Goal: Information Seeking & Learning: Learn about a topic

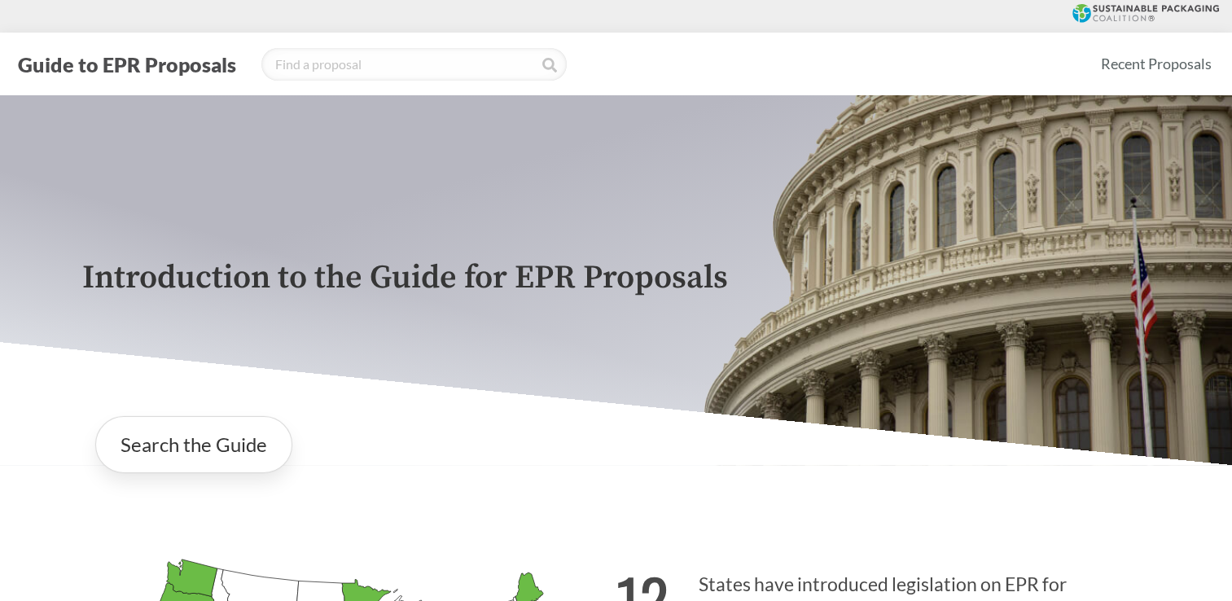
click at [451, 373] on div "Introduction to the Guide for EPR Proposals" at bounding box center [616, 280] width 1095 height 370
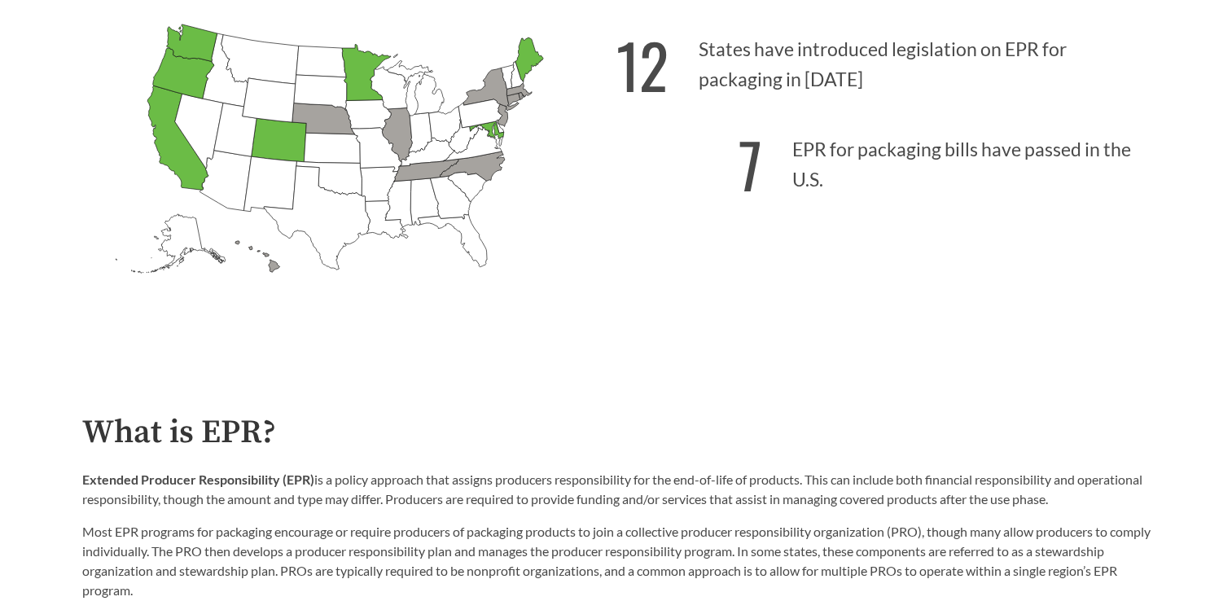
scroll to position [570, 0]
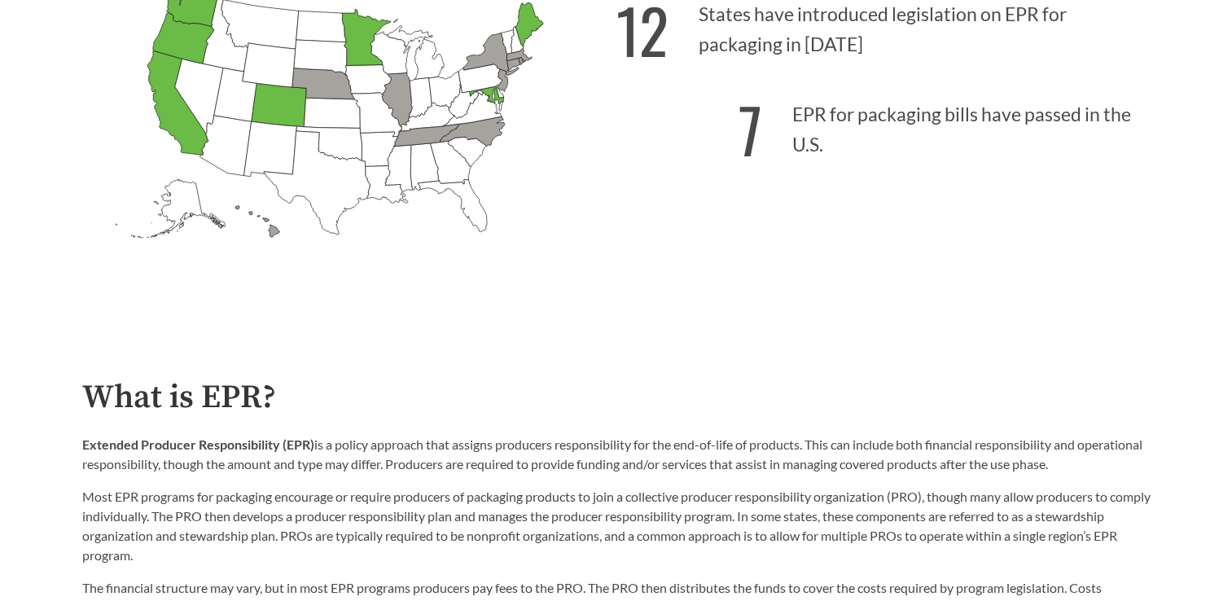
drag, startPoint x: 336, startPoint y: 447, endPoint x: 1140, endPoint y: 463, distance: 804.0
click at [1140, 463] on p "Extended Producer Responsibility (EPR) is a policy approach that assigns produc…" at bounding box center [616, 454] width 1069 height 39
copy p "policy approach that assigns producers responsibility for the end-of-life of pr…"
drag, startPoint x: 400, startPoint y: 501, endPoint x: 582, endPoint y: 507, distance: 182.5
click at [582, 507] on p "Most EPR programs for packaging encourage or require producers of packaging pro…" at bounding box center [616, 526] width 1069 height 78
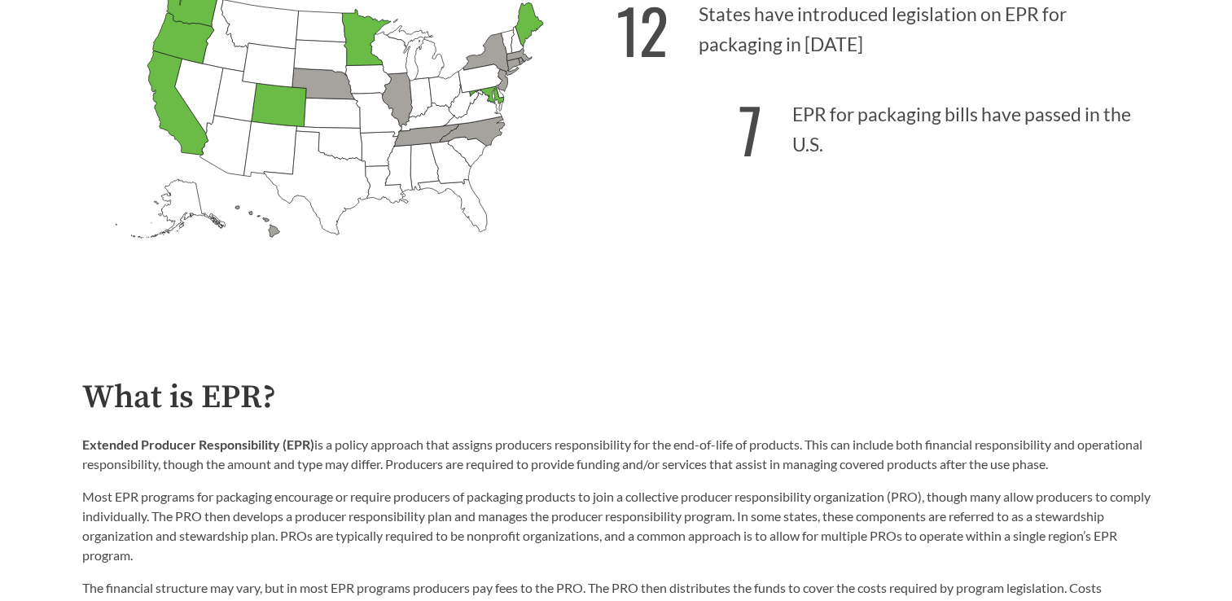
click at [567, 294] on icon "[US_STATE] Introduced: [US_STATE] Introduced: [US_STATE] Introduced: [US_STATE]…" at bounding box center [349, 142] width 534 height 334
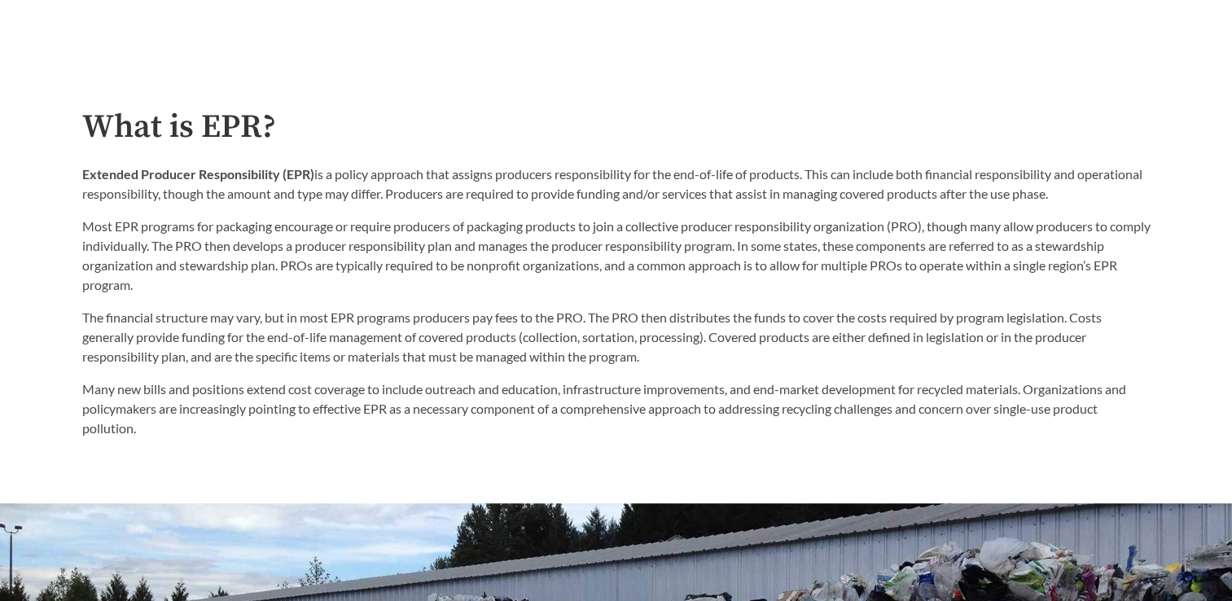
scroll to position [814, 0]
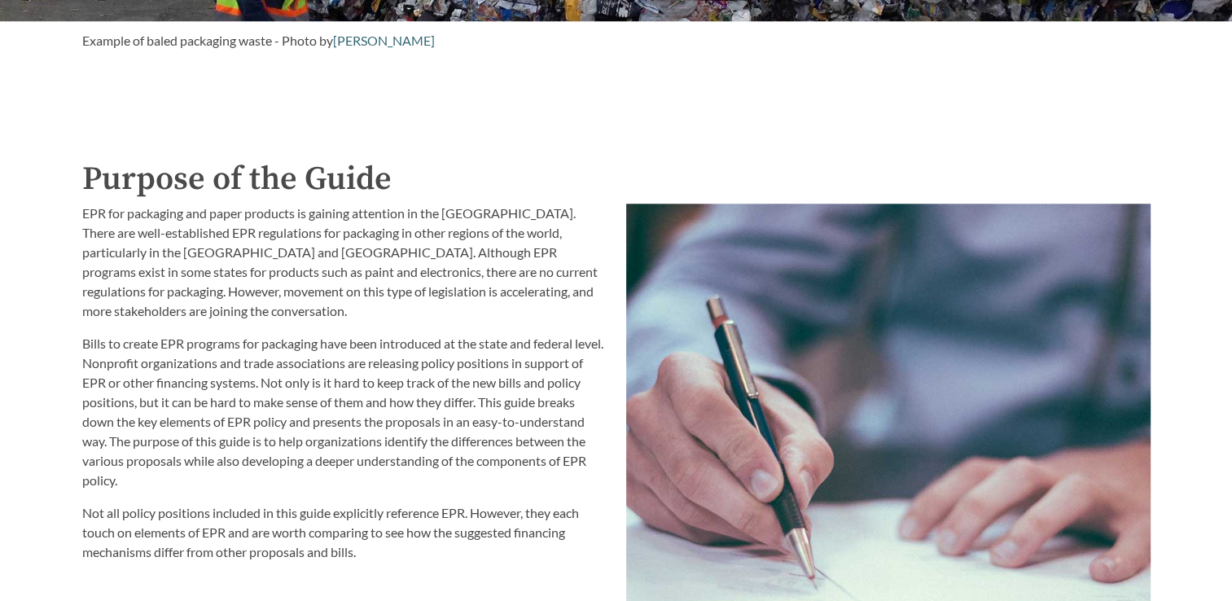
scroll to position [1656, 0]
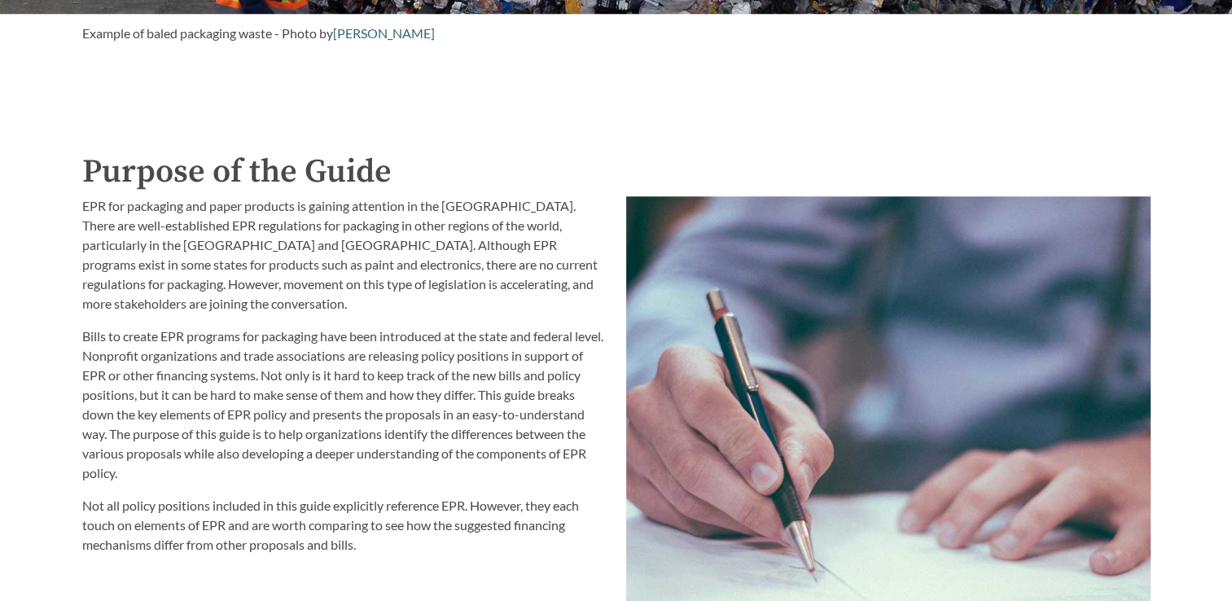
click at [252, 314] on p "EPR for packaging and paper products is gaining attention in the [GEOGRAPHIC_DA…" at bounding box center [344, 254] width 525 height 117
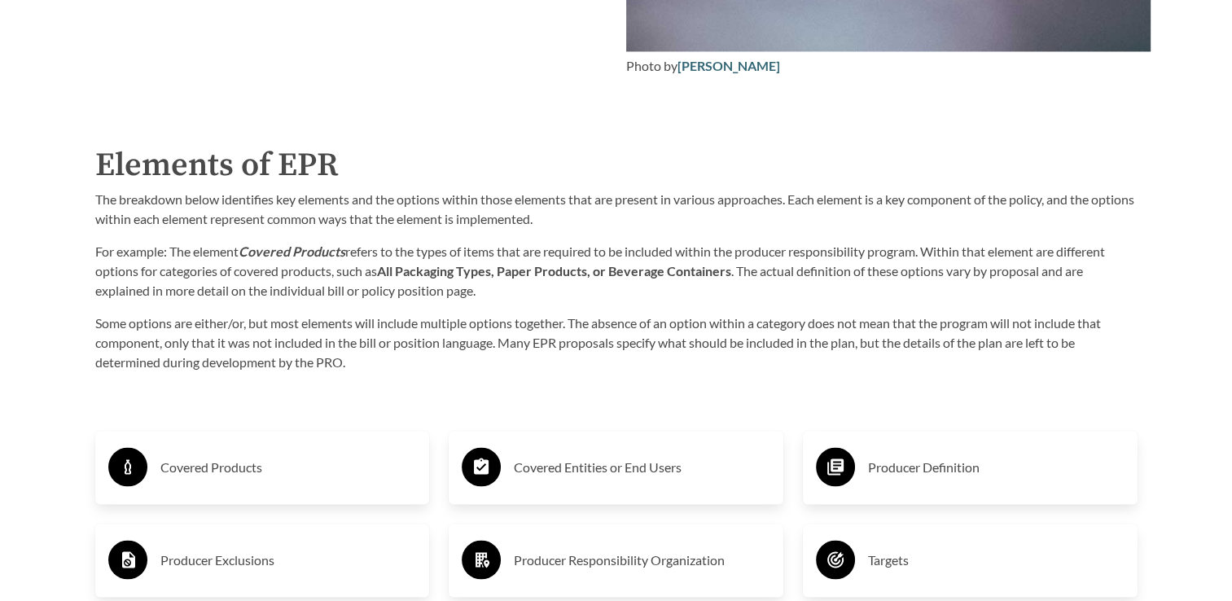
scroll to position [2470, 0]
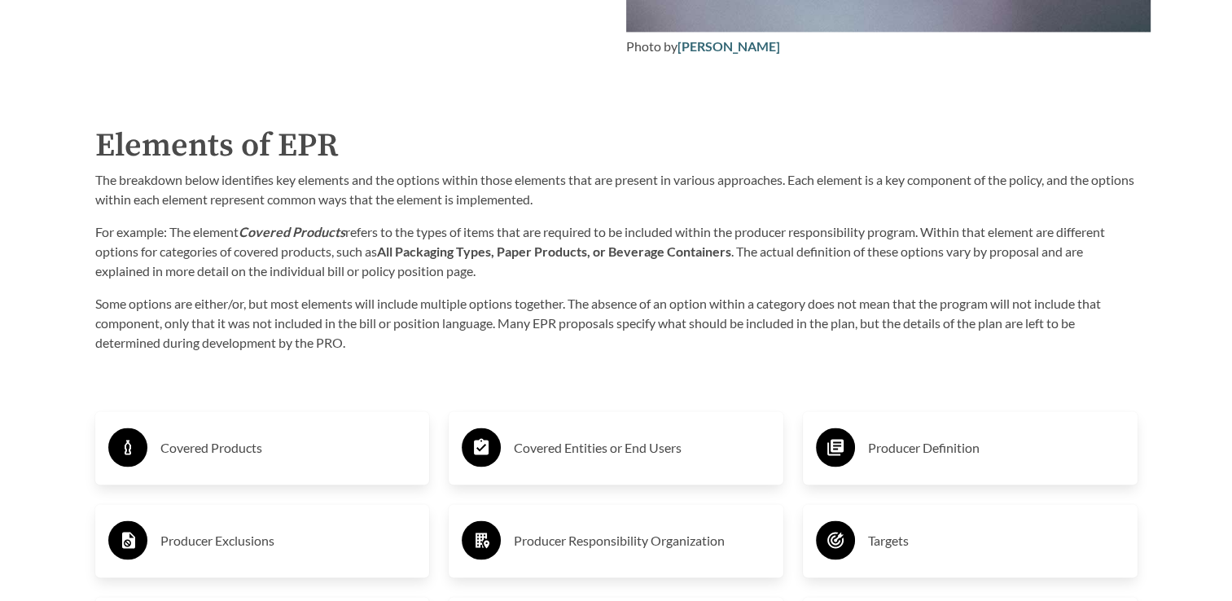
click at [226, 451] on h3 "Covered Products" at bounding box center [288, 448] width 257 height 26
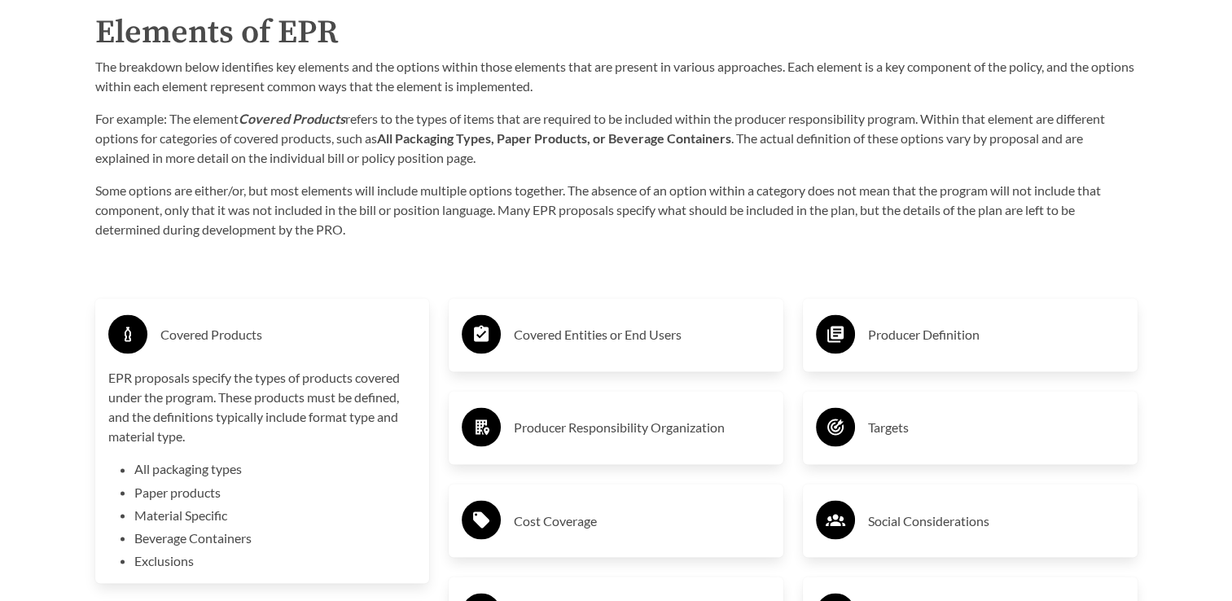
scroll to position [2606, 0]
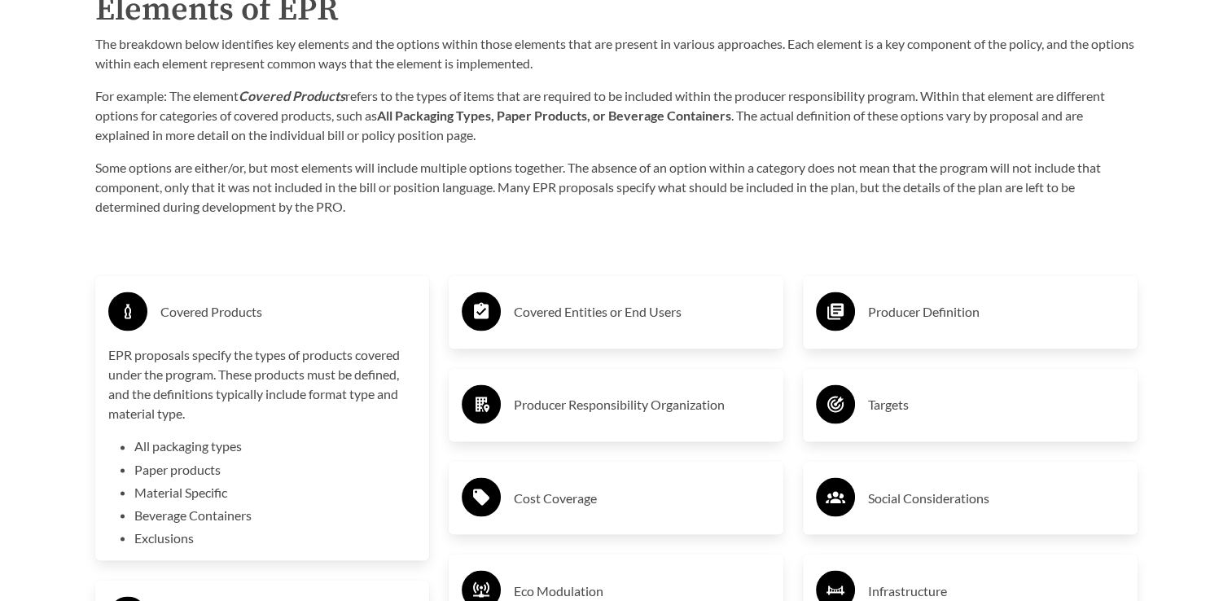
click at [902, 409] on h3 "Targets" at bounding box center [996, 405] width 257 height 26
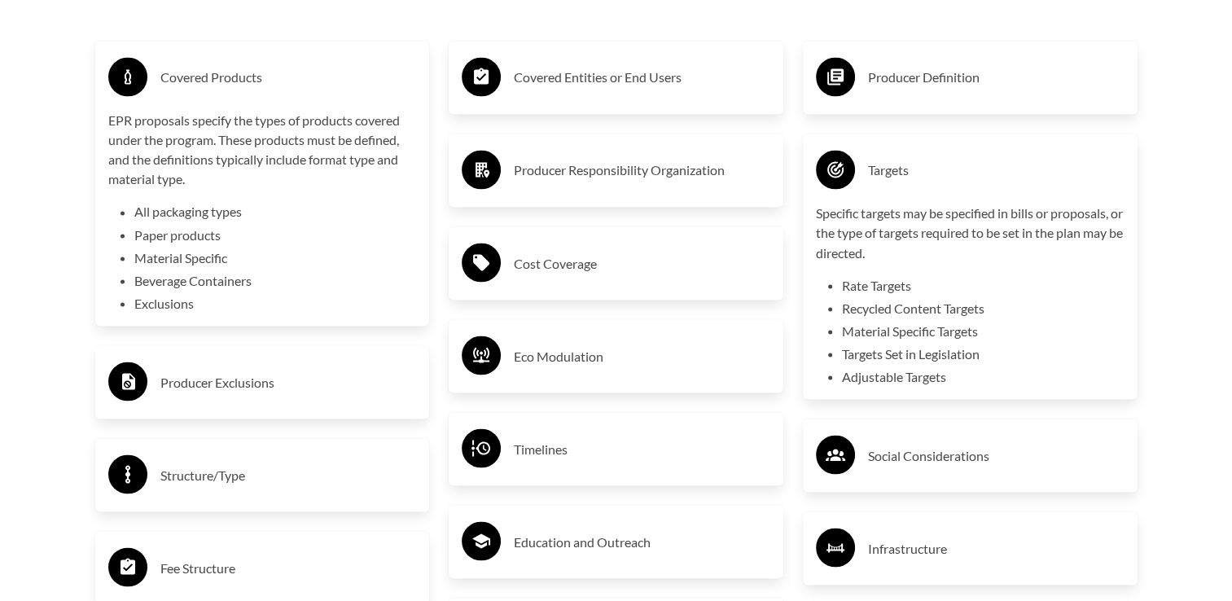
scroll to position [2851, 0]
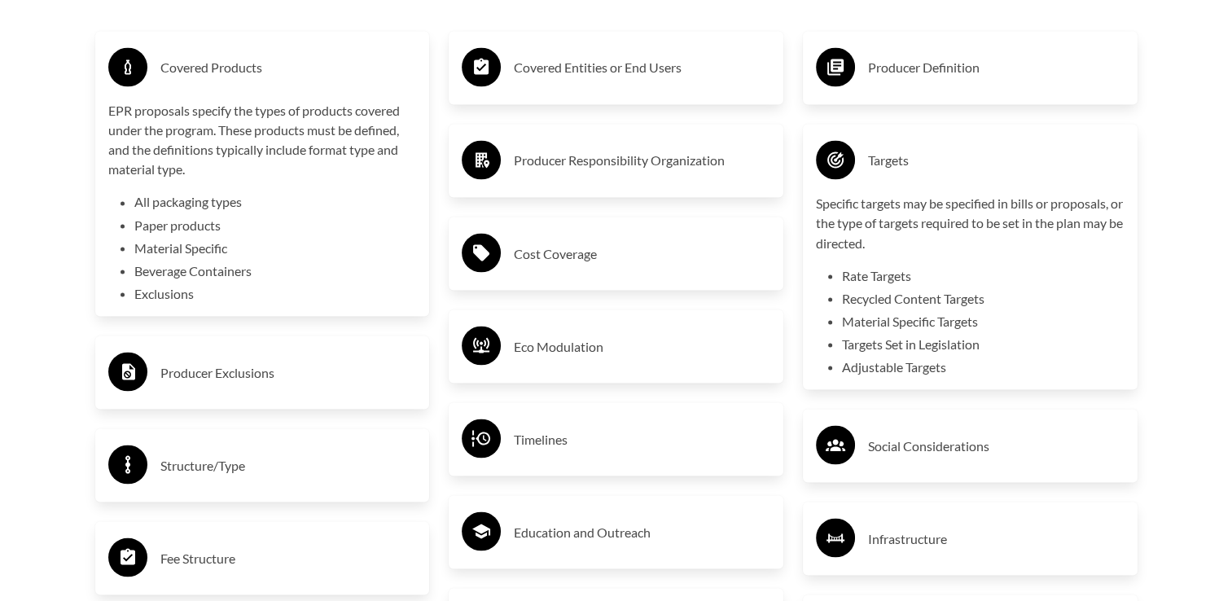
click at [915, 64] on h3 "Producer Definition" at bounding box center [996, 68] width 257 height 26
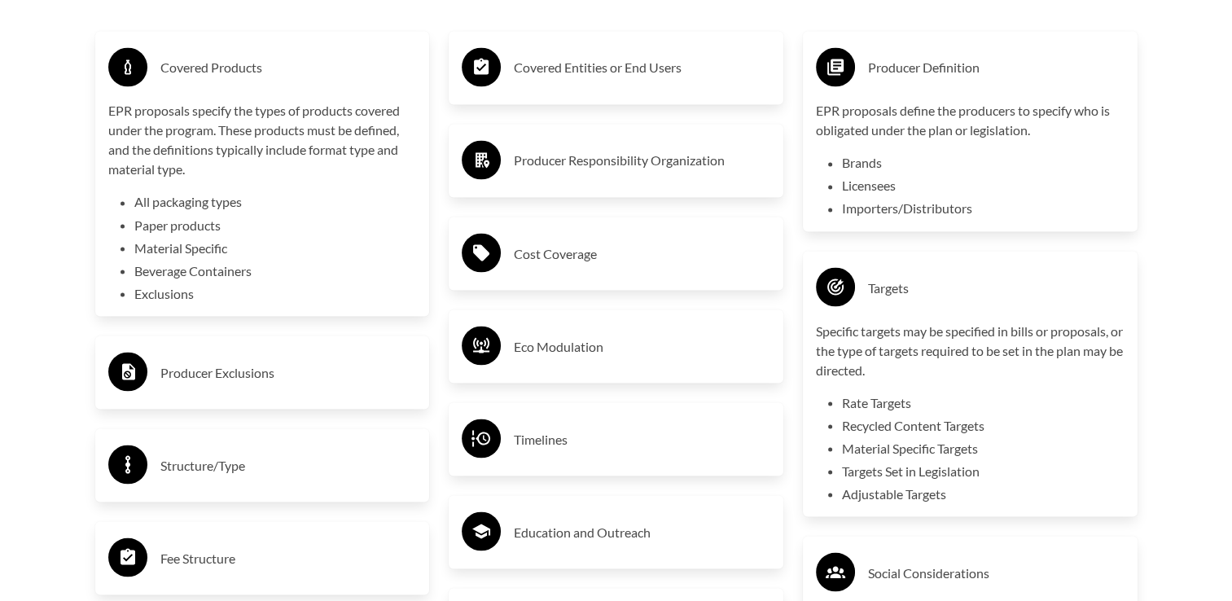
click at [226, 376] on h3 "Producer Exclusions" at bounding box center [288, 372] width 257 height 26
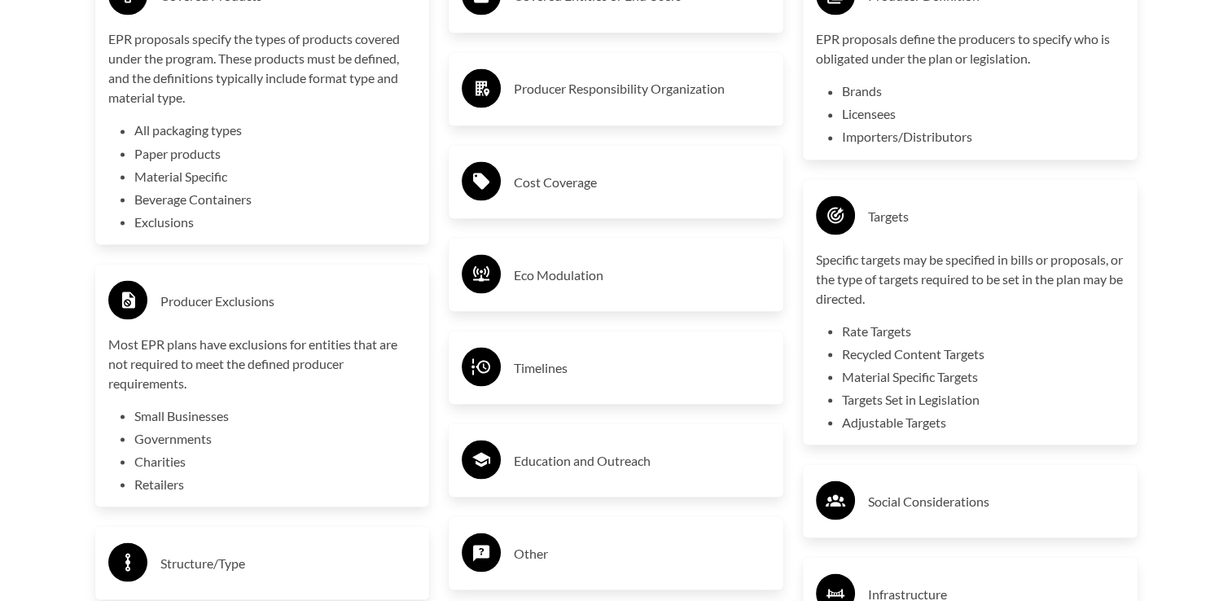
scroll to position [2959, 0]
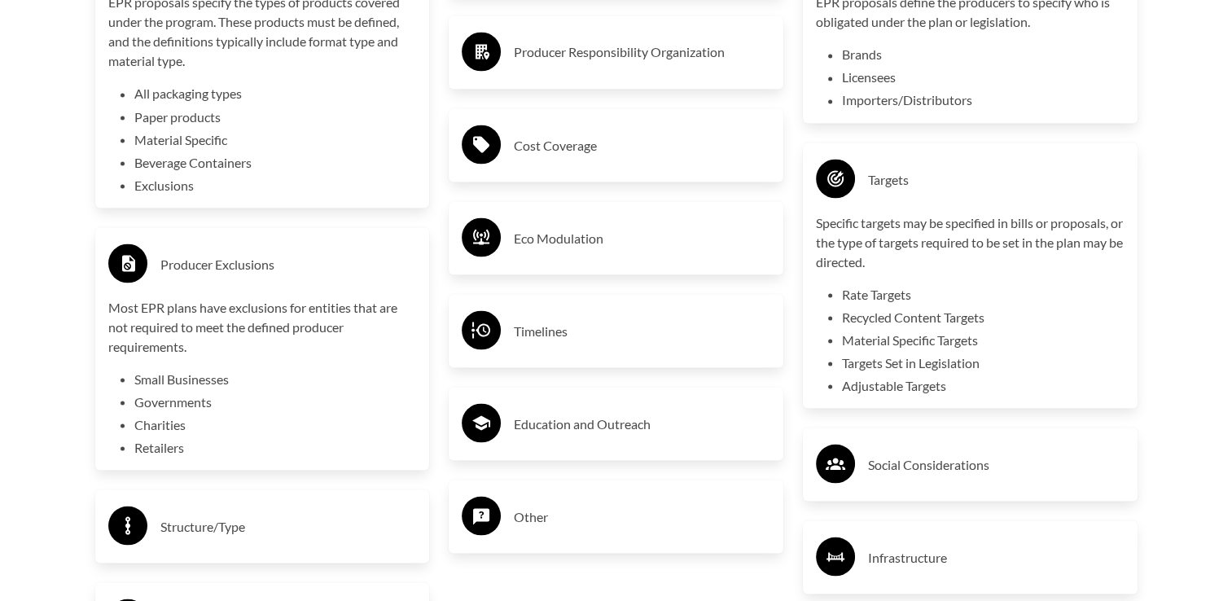
click at [165, 451] on li "Retailers" at bounding box center [275, 447] width 283 height 20
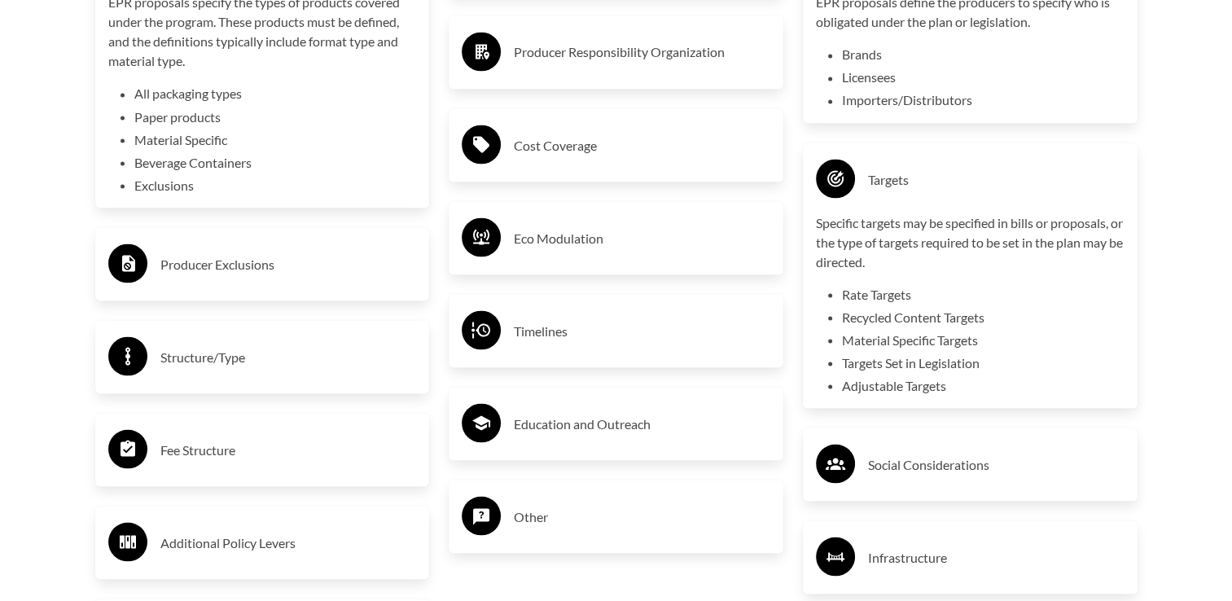
click at [235, 261] on h3 "Producer Exclusions" at bounding box center [288, 264] width 257 height 26
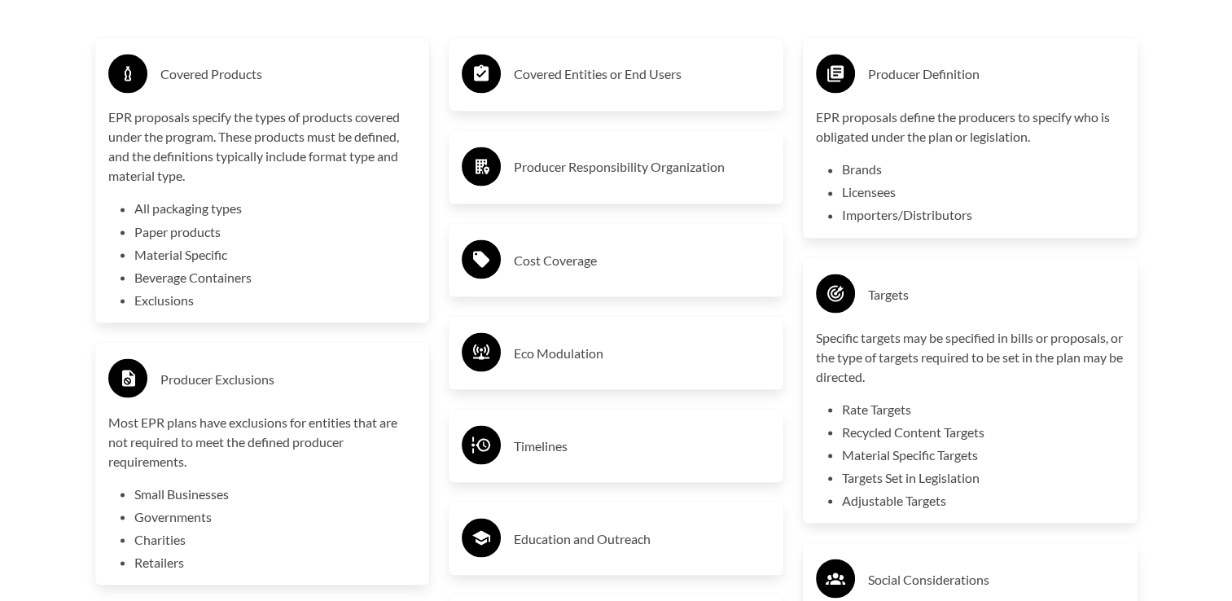
scroll to position [2796, 0]
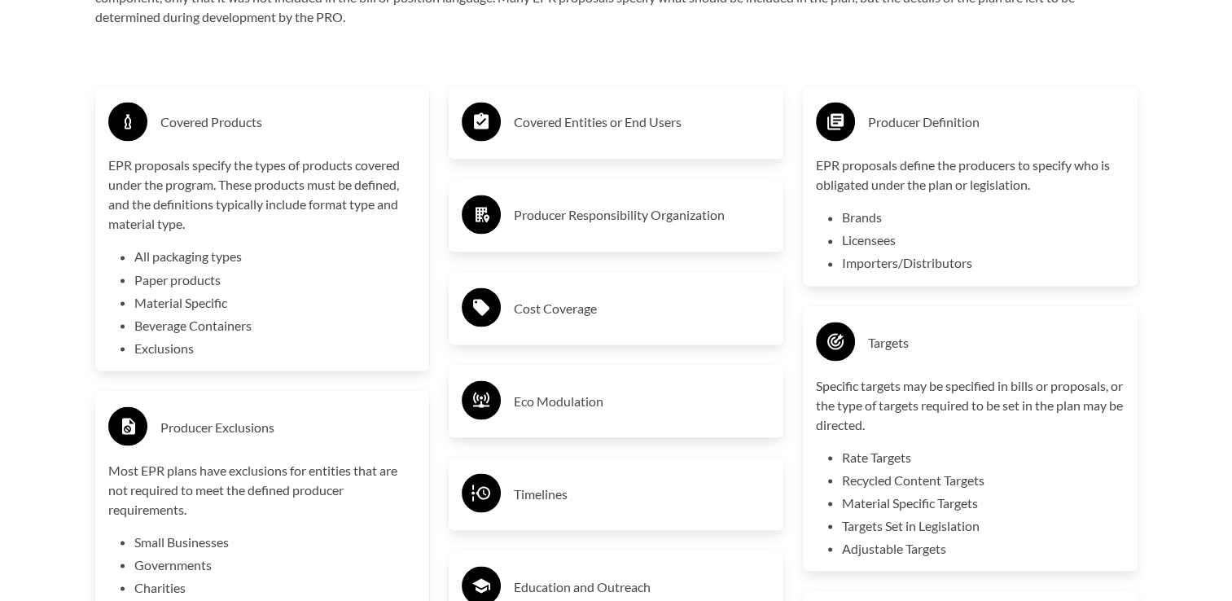
click at [293, 375] on div "Covered Products EPR proposals specify the types of products covered under the …" at bounding box center [263, 591] width 354 height 1070
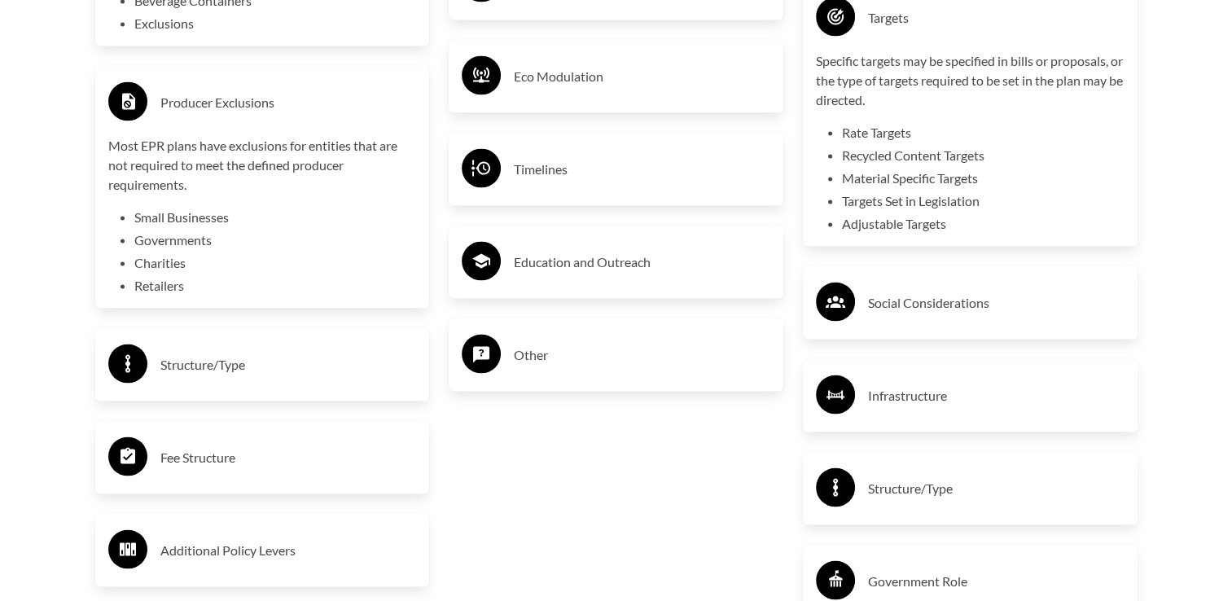
scroll to position [3122, 0]
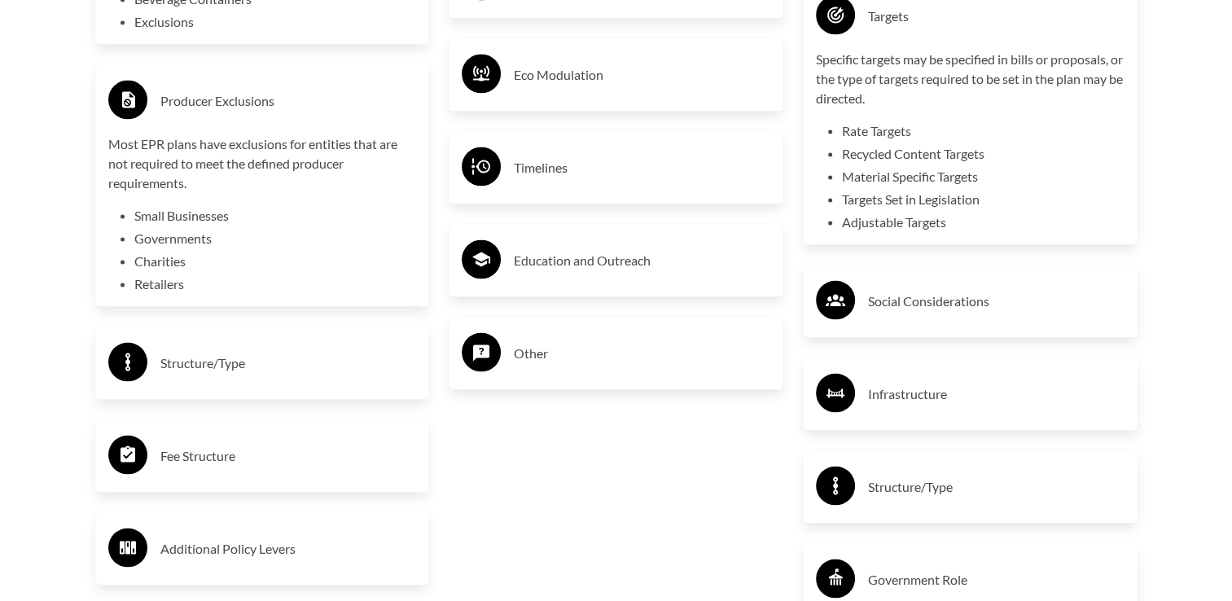
click at [222, 371] on h3 "Structure/Type" at bounding box center [288, 363] width 257 height 26
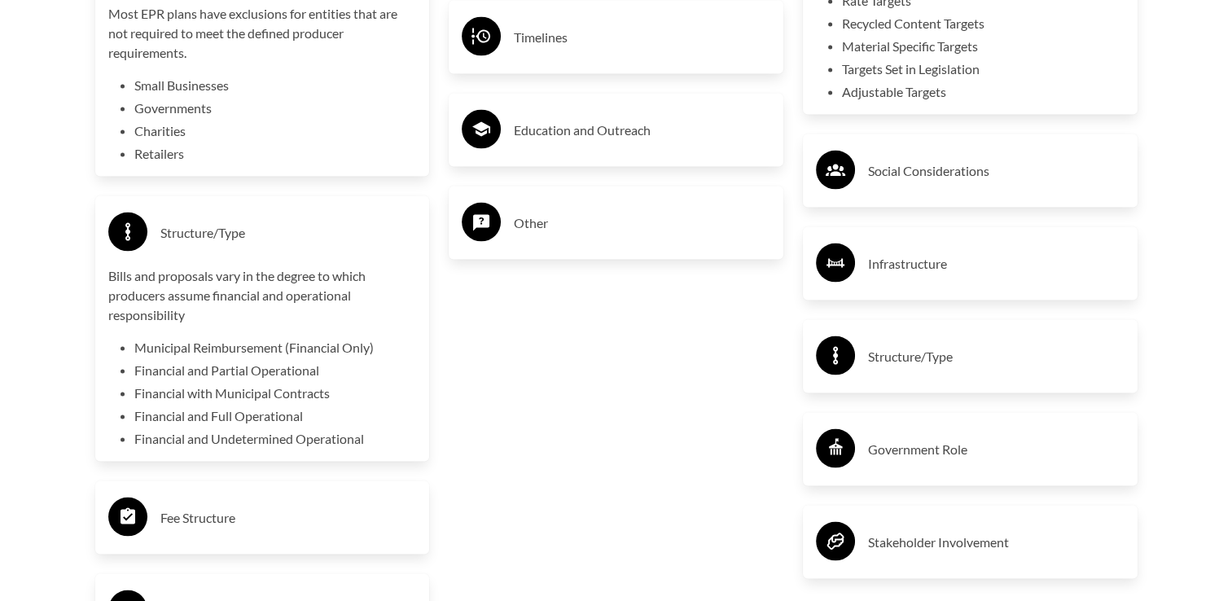
scroll to position [3258, 0]
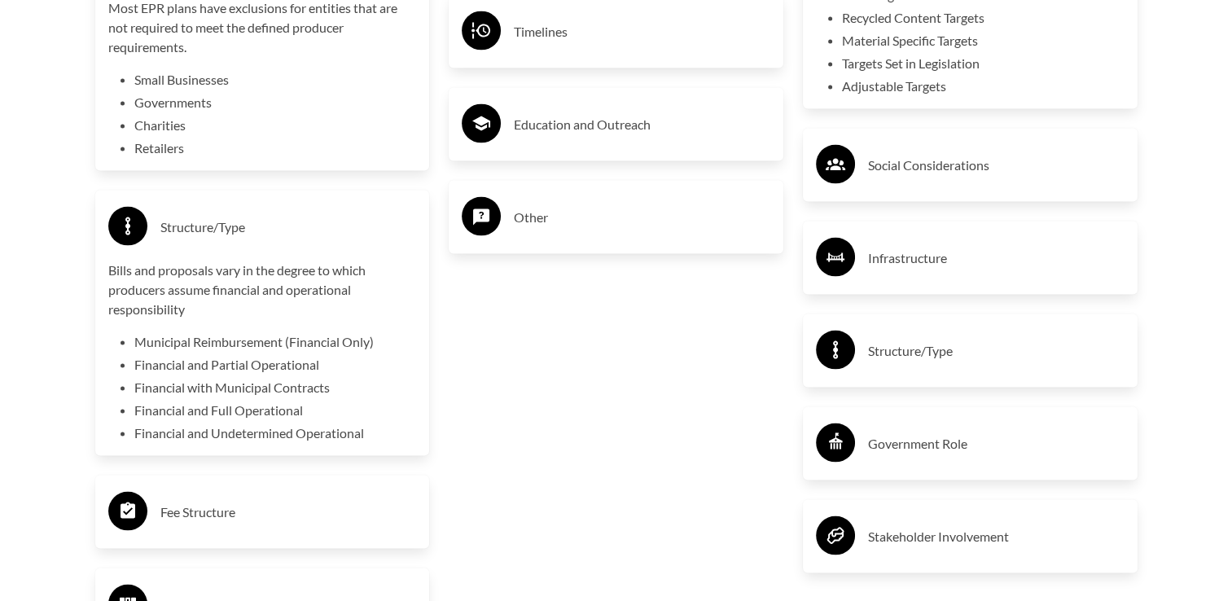
click at [212, 220] on h3 "Structure/Type" at bounding box center [288, 227] width 257 height 26
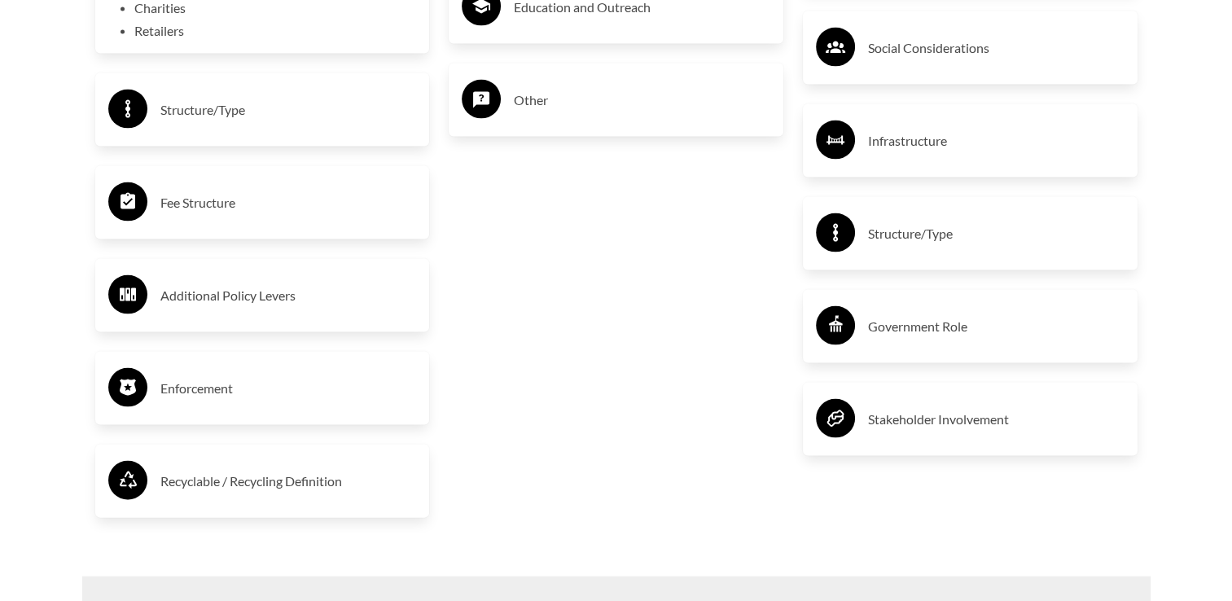
scroll to position [3393, 0]
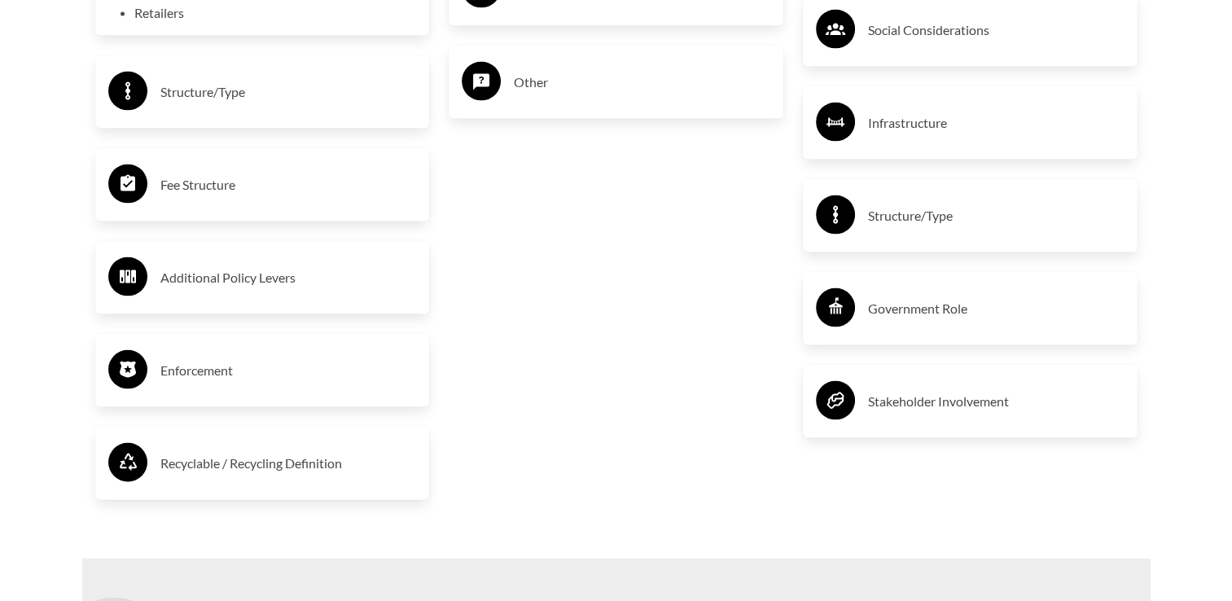
click at [298, 469] on h3 "Recyclable / Recycling Definition" at bounding box center [288, 463] width 257 height 26
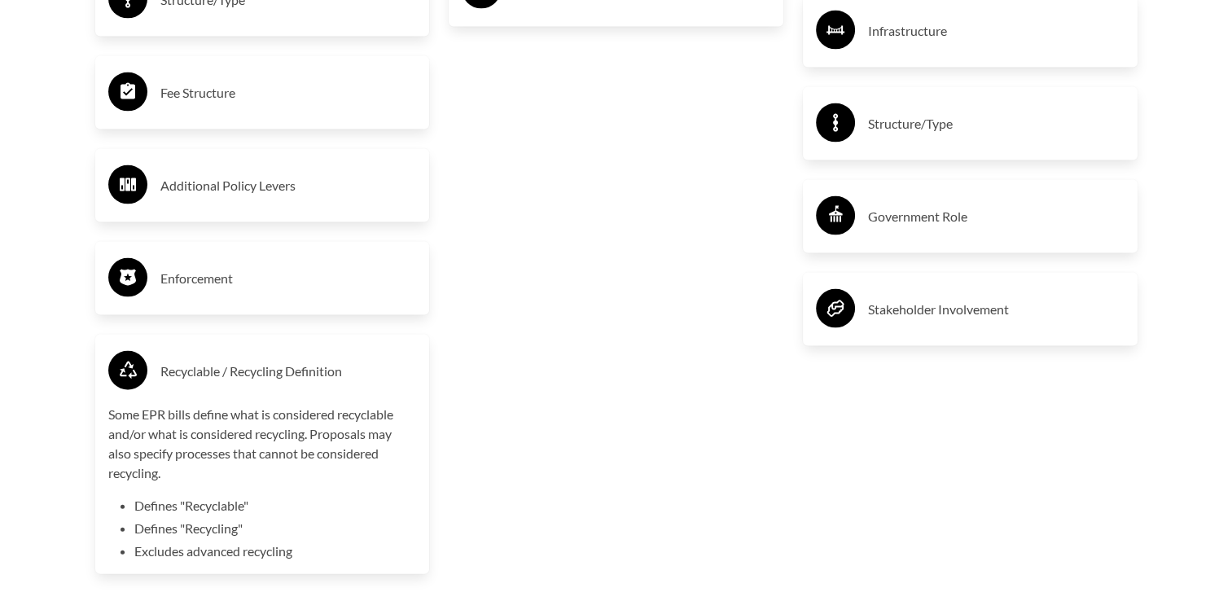
scroll to position [3474, 0]
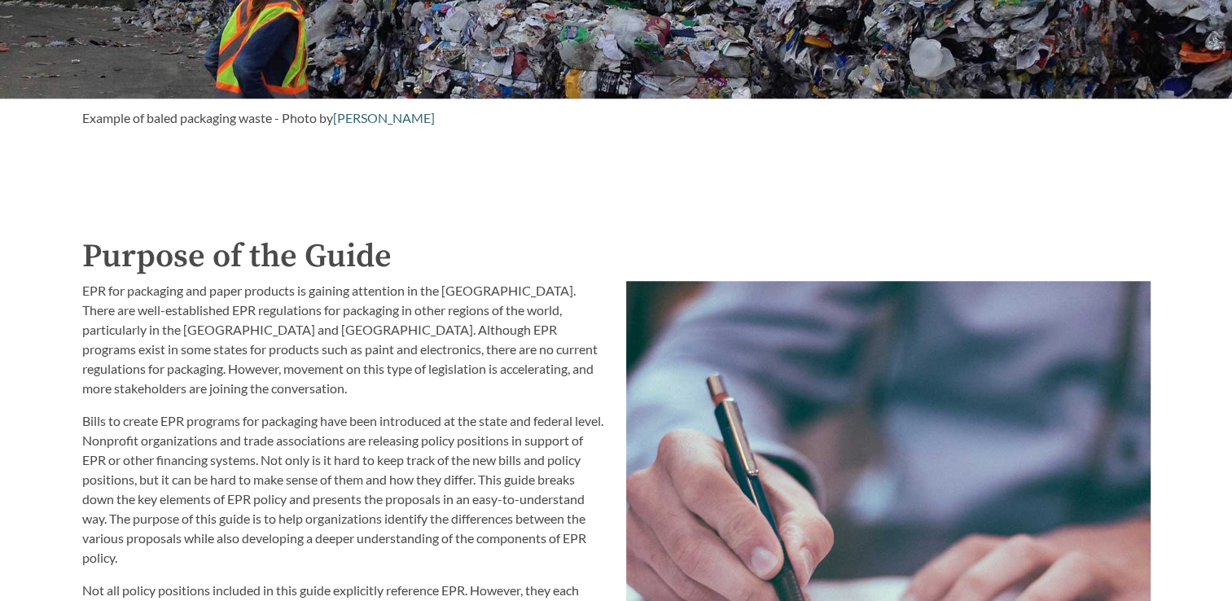
scroll to position [1547, 0]
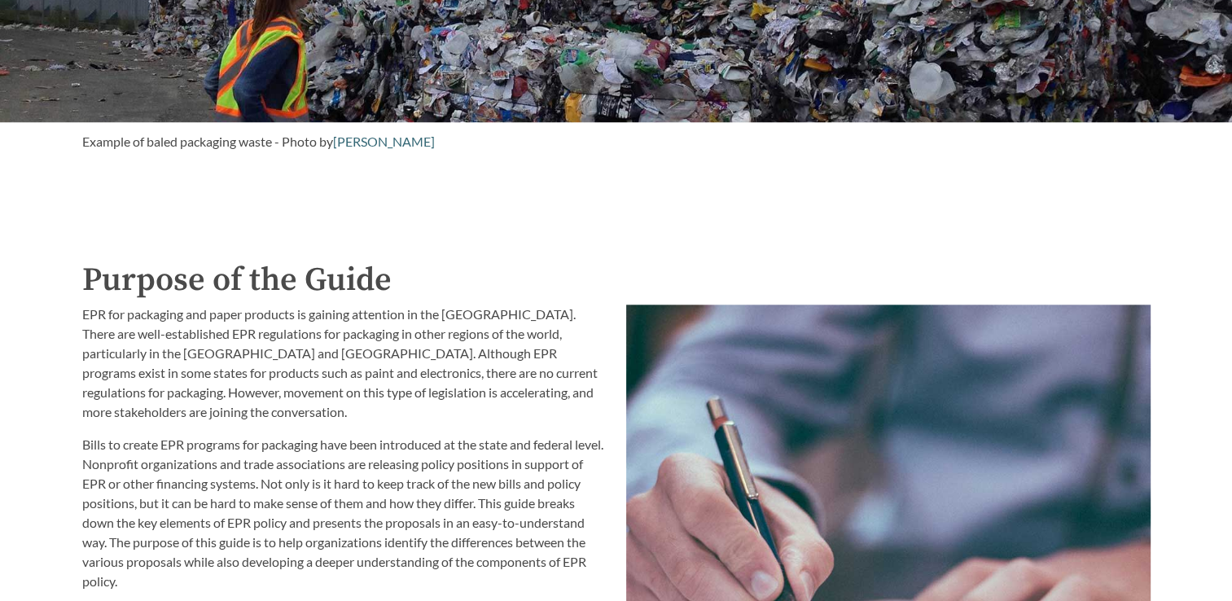
drag, startPoint x: 478, startPoint y: 205, endPoint x: 485, endPoint y: 191, distance: 16.4
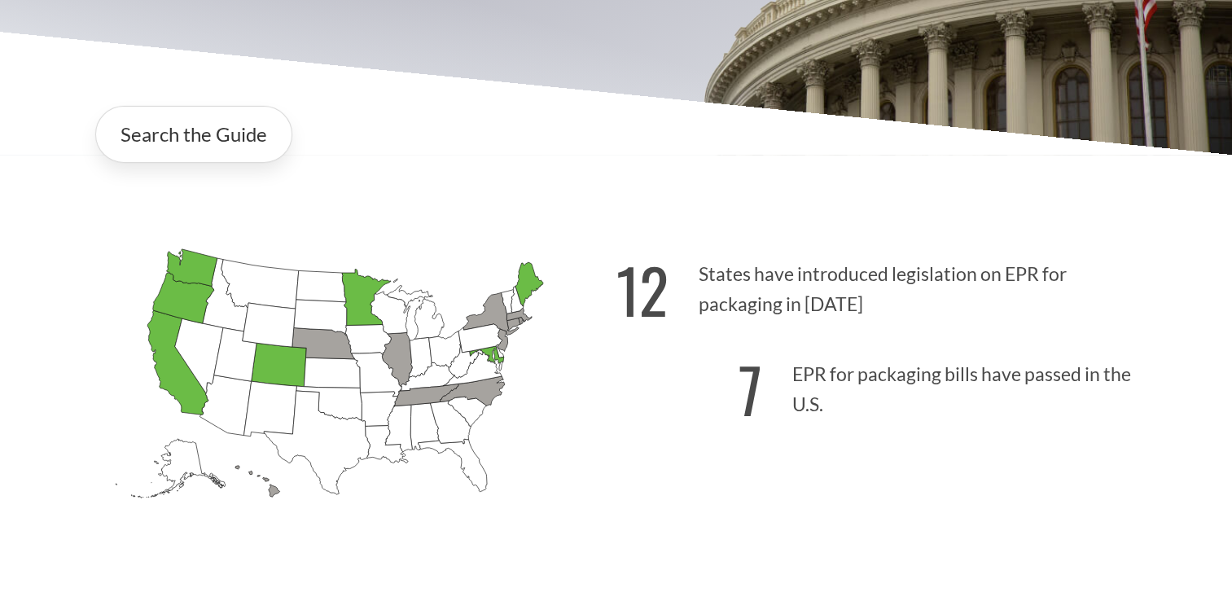
scroll to position [271, 0]
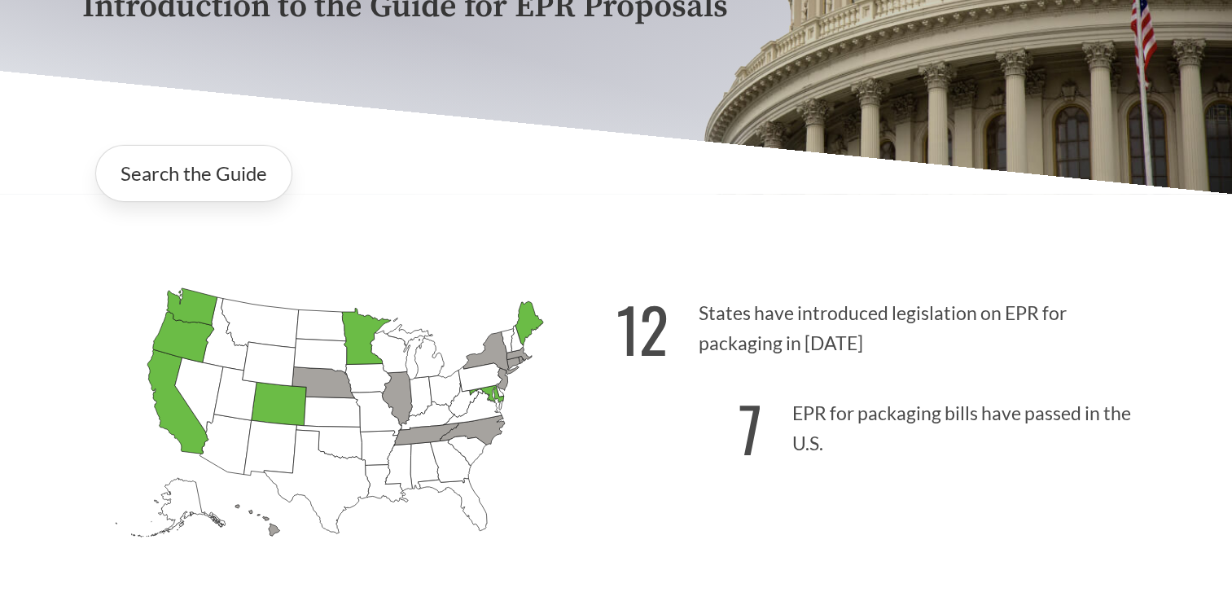
click at [766, 437] on p "7 EPR for packaging bills have passed in the U.S." at bounding box center [884, 424] width 534 height 100
click at [827, 418] on p "7 EPR for packaging bills have passed in the U.S." at bounding box center [884, 424] width 534 height 100
click at [267, 403] on icon "[US_STATE] Passed: 1" at bounding box center [278, 404] width 55 height 44
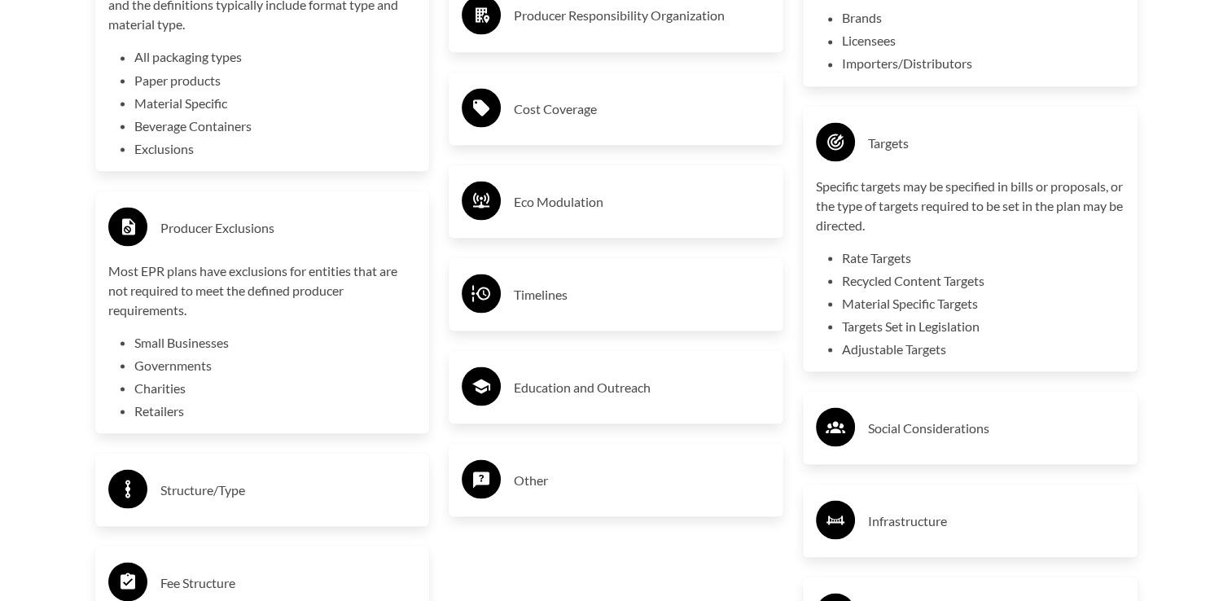
scroll to position [2986, 0]
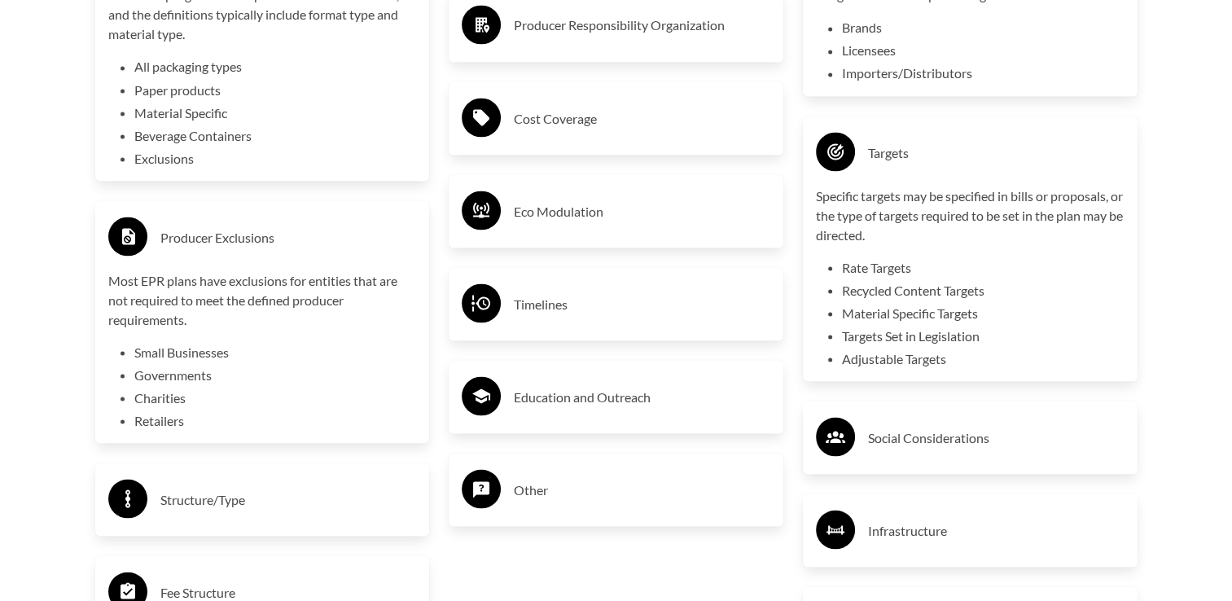
click at [553, 308] on h3 "Timelines" at bounding box center [642, 304] width 257 height 26
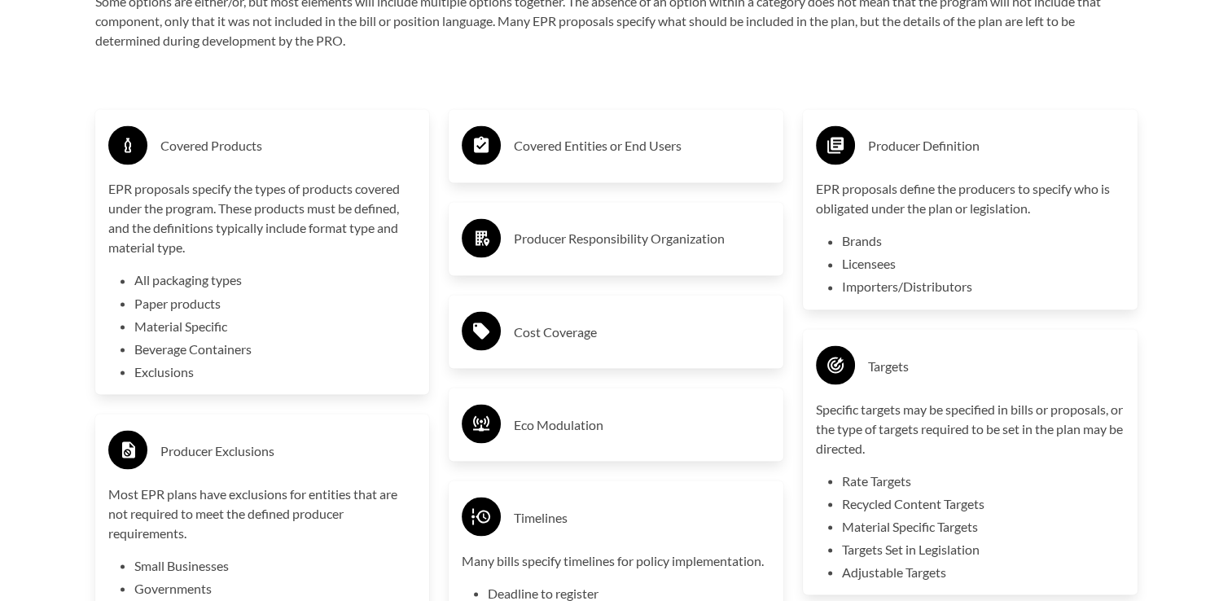
scroll to position [2769, 0]
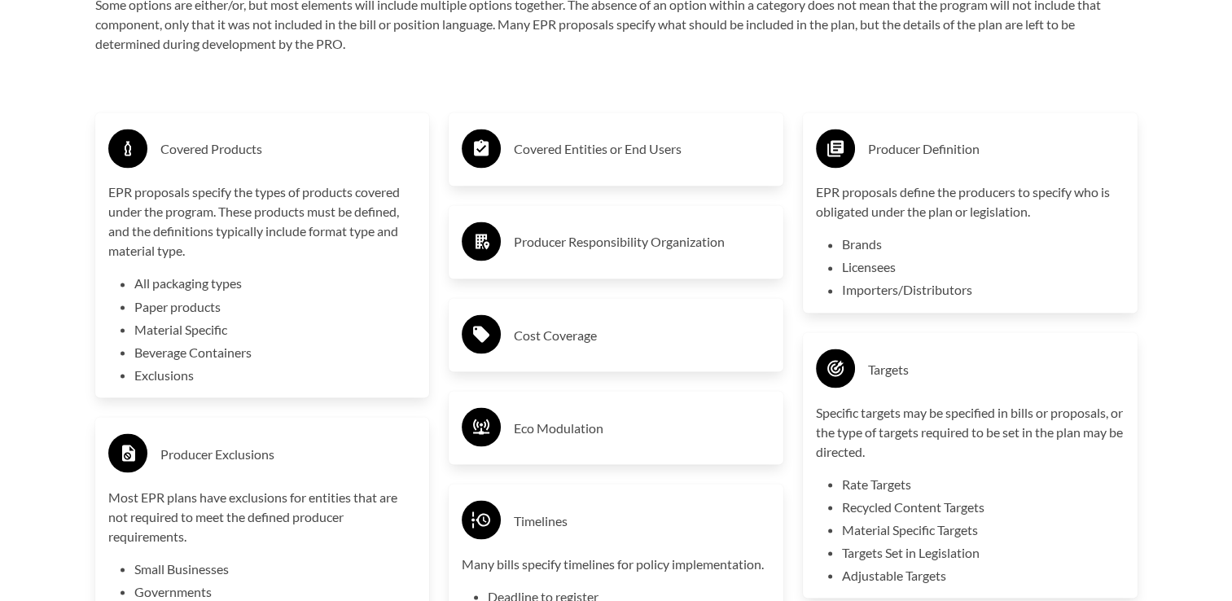
click at [584, 246] on h3 "Producer Responsibility Organization" at bounding box center [642, 242] width 257 height 26
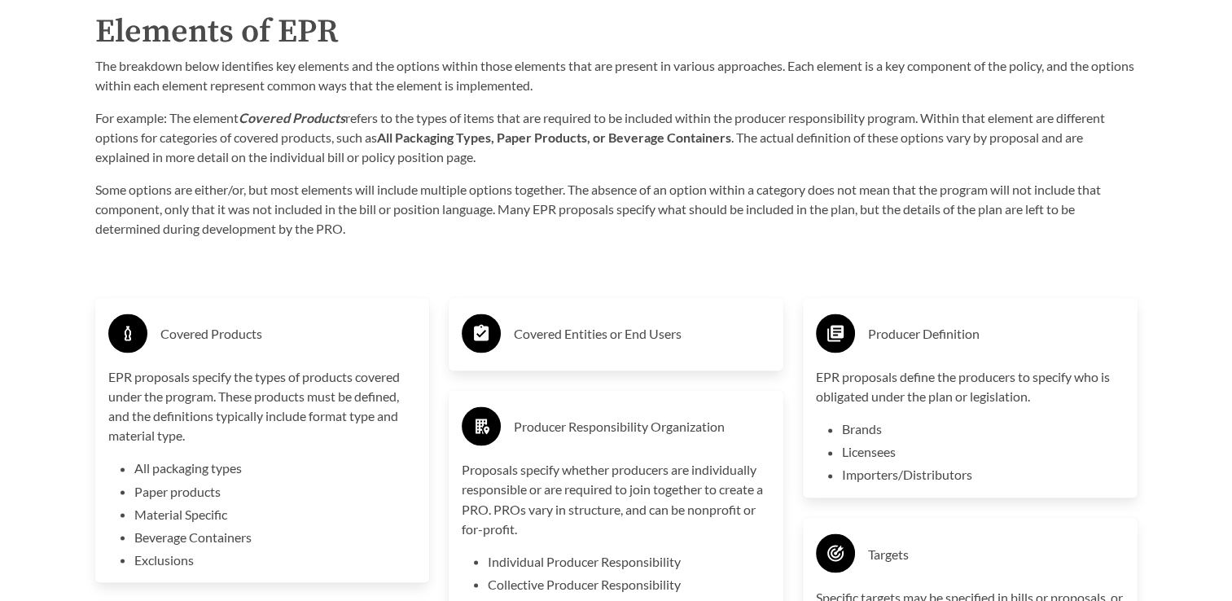
scroll to position [2579, 0]
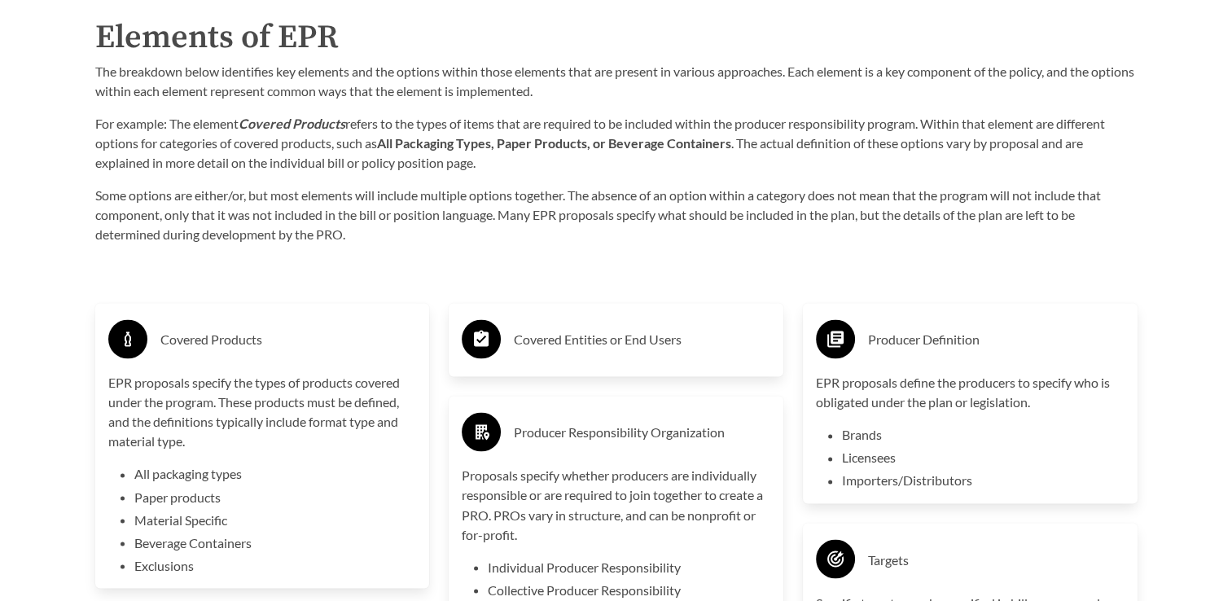
click at [570, 345] on h3 "Covered Entities or End Users" at bounding box center [642, 340] width 257 height 26
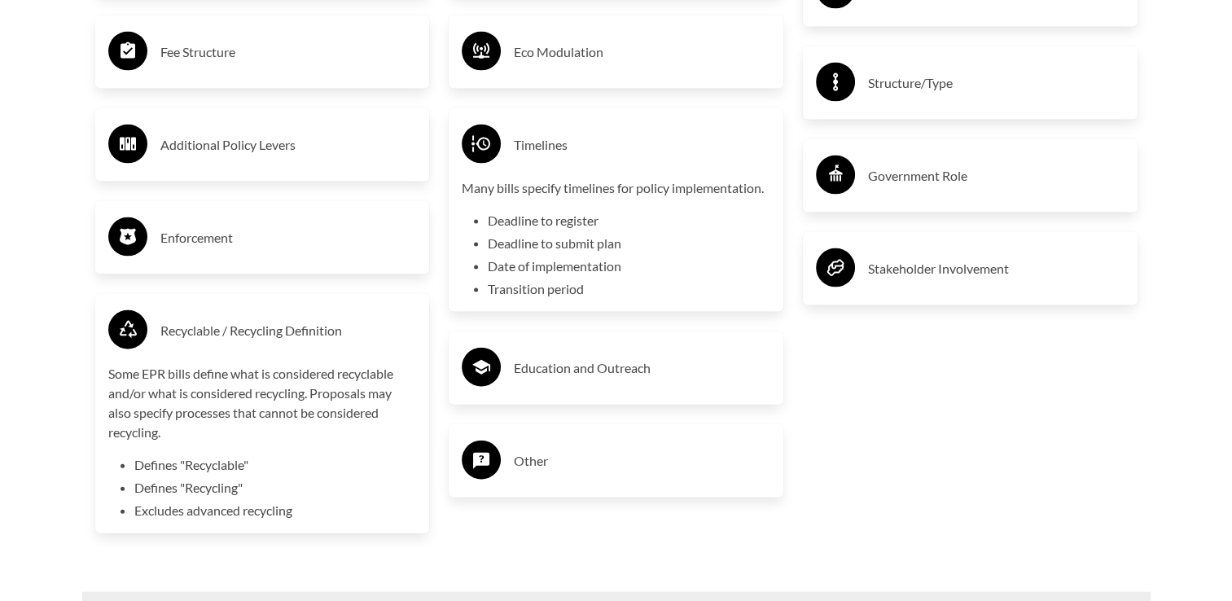
scroll to position [3665, 0]
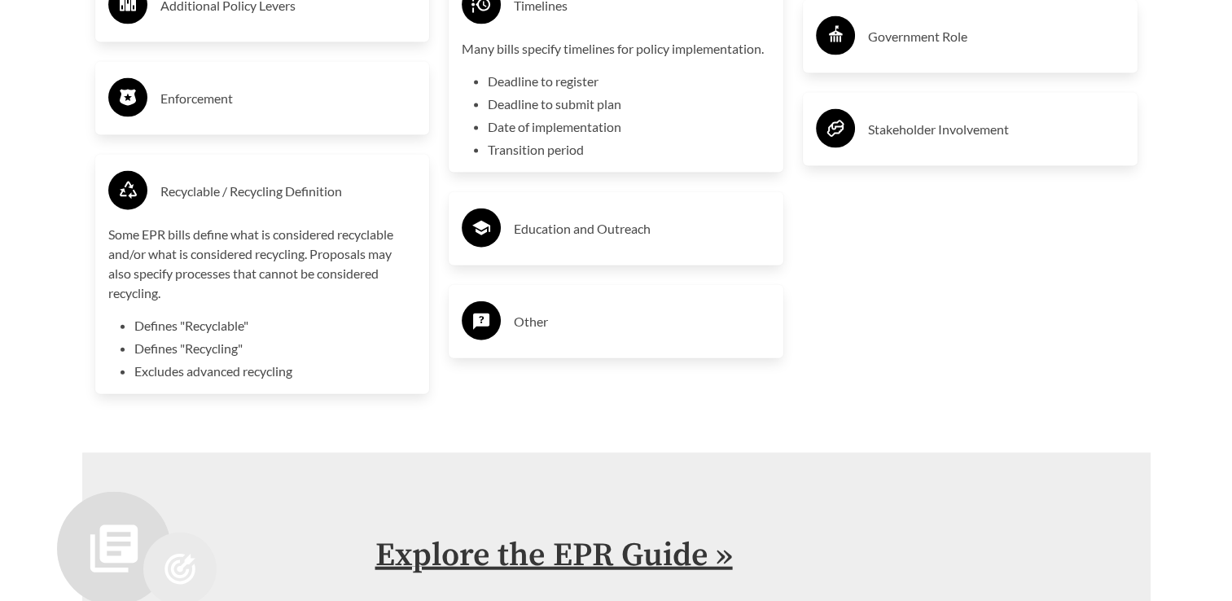
click at [620, 560] on link "Explore the EPR Guide »" at bounding box center [554, 555] width 358 height 41
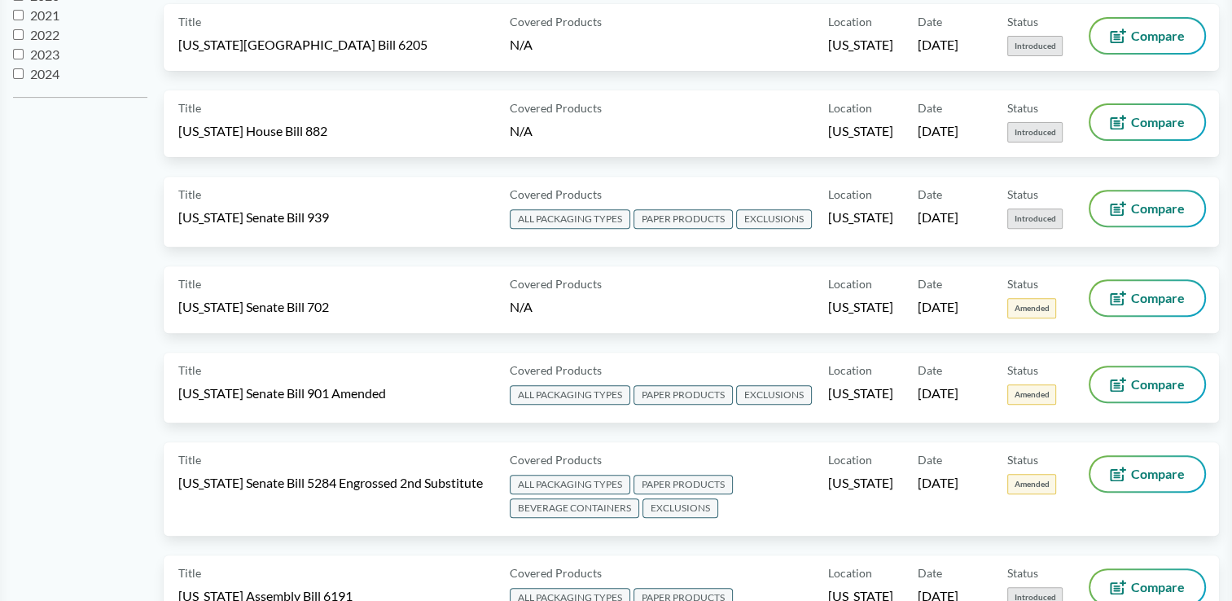
scroll to position [20, 0]
click at [16, 76] on input "2025" at bounding box center [18, 73] width 11 height 11
checkbox input "true"
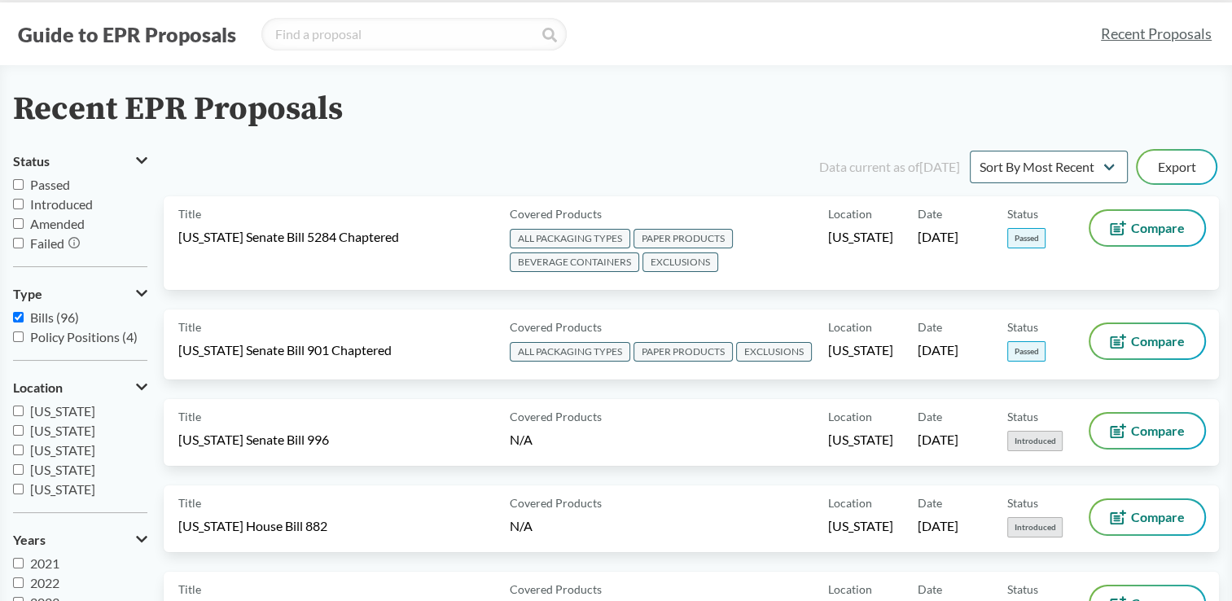
scroll to position [0, 0]
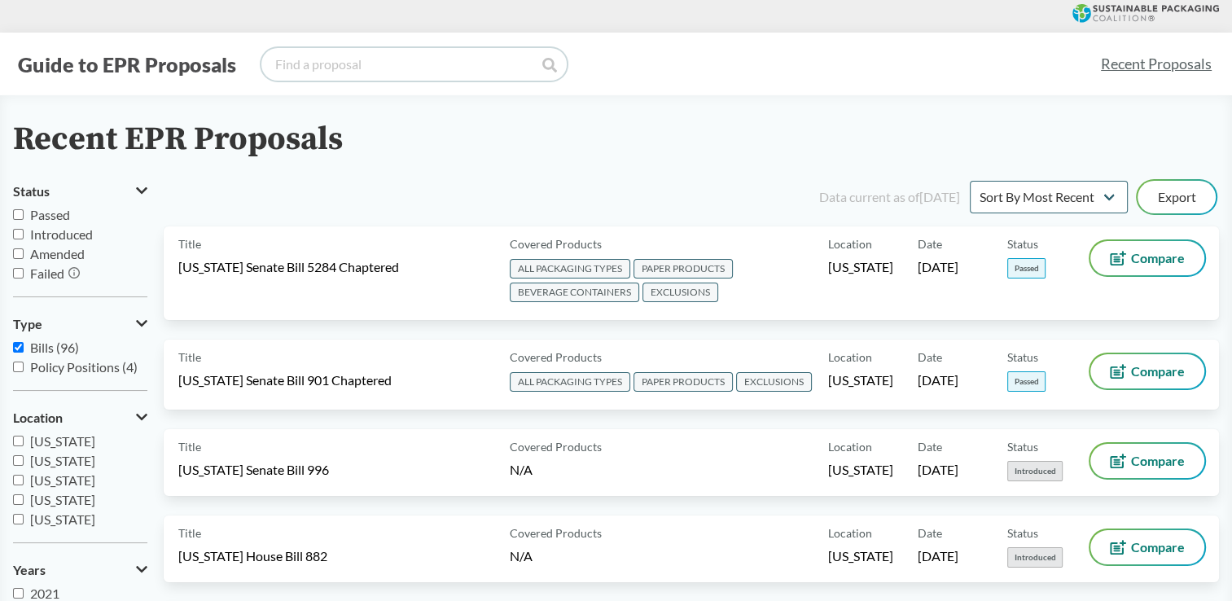
click at [340, 56] on input "search" at bounding box center [413, 64] width 305 height 33
type input "[US_STATE]"
